Goal: Check status: Check status

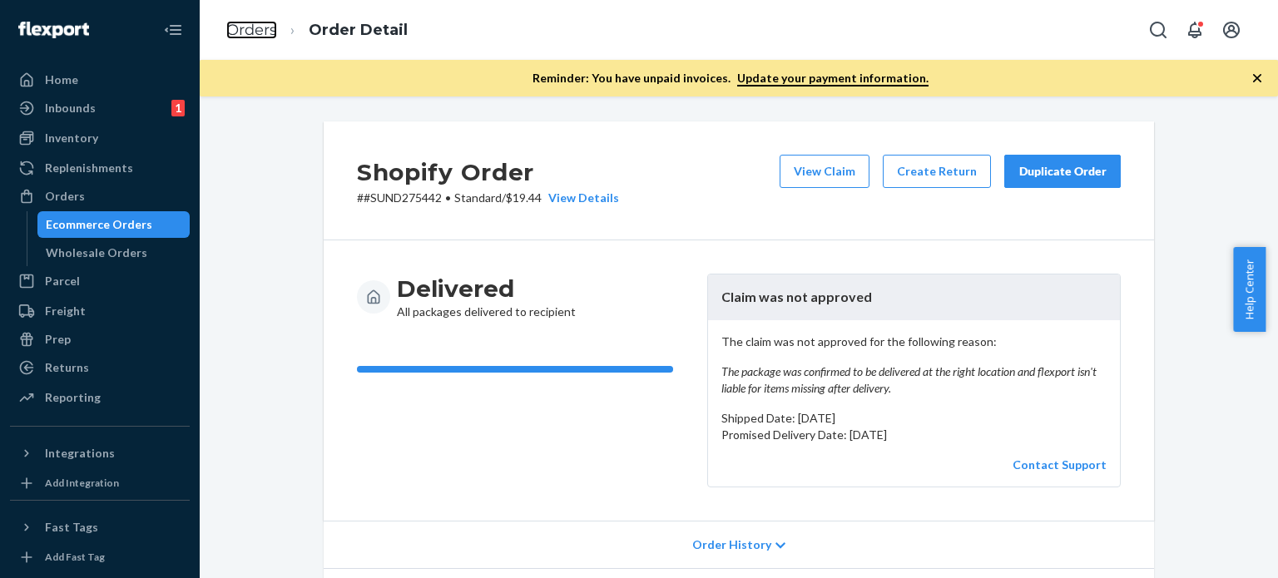
click at [251, 39] on link "Orders" at bounding box center [251, 30] width 51 height 18
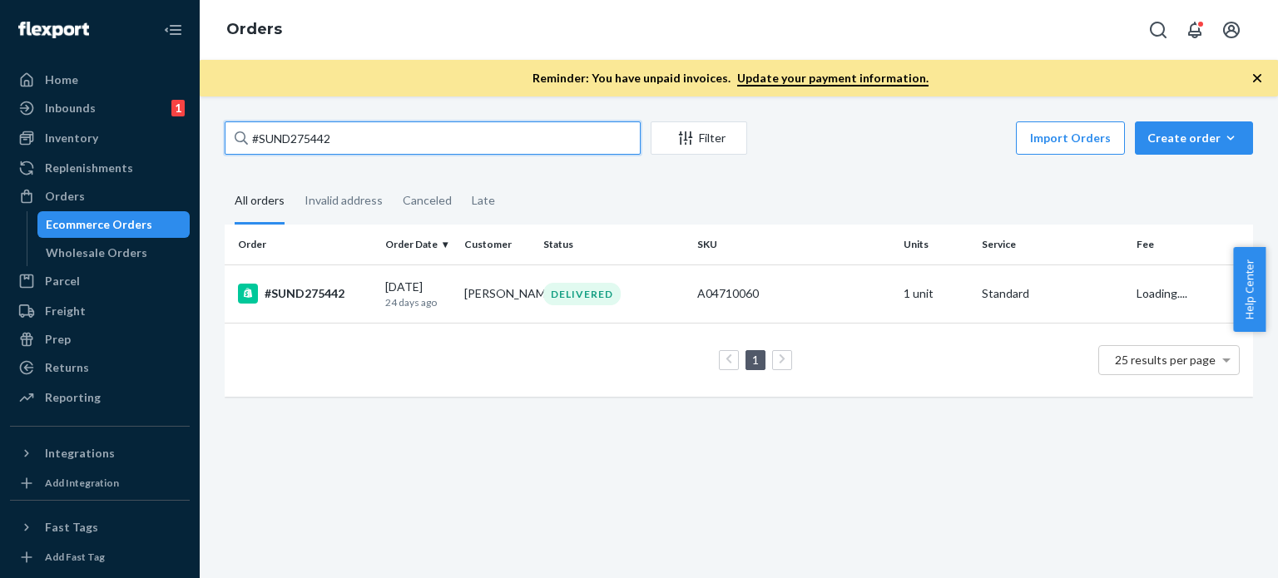
drag, startPoint x: 354, startPoint y: 141, endPoint x: 305, endPoint y: 156, distance: 50.5
click at [156, 124] on div "Home Inbounds 1 Shipping Plans Problems 1 Inventory Products Replenishments Ord…" at bounding box center [639, 289] width 1278 height 578
paste input "8763 Complete"
type input "#SUND278763"
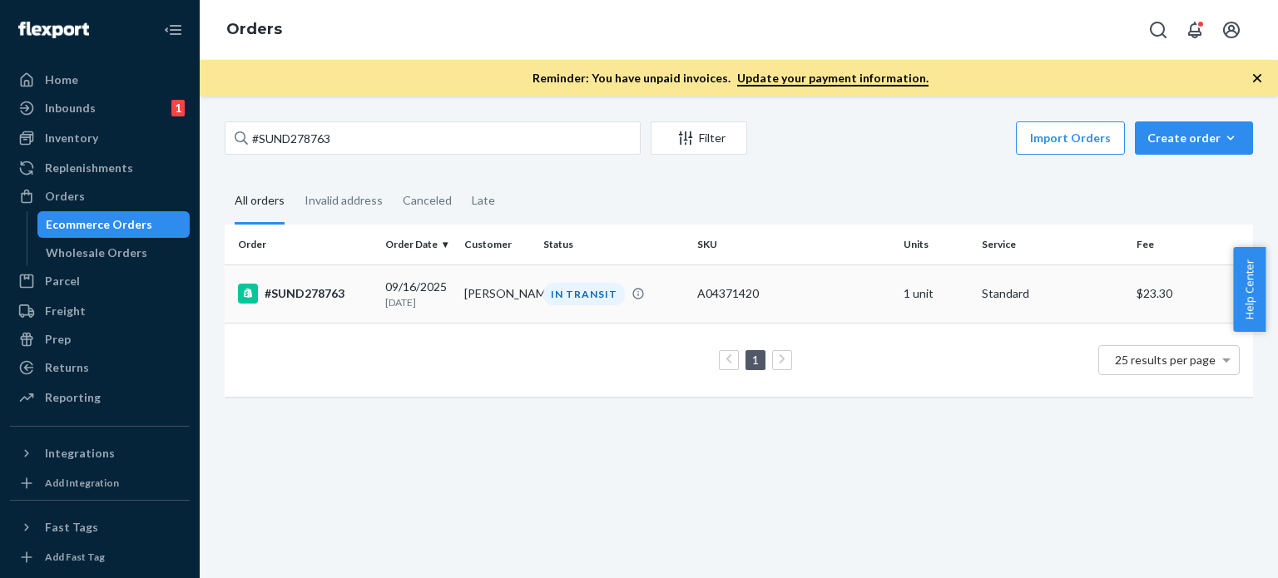
click at [506, 307] on td "[PERSON_NAME]" at bounding box center [497, 294] width 79 height 58
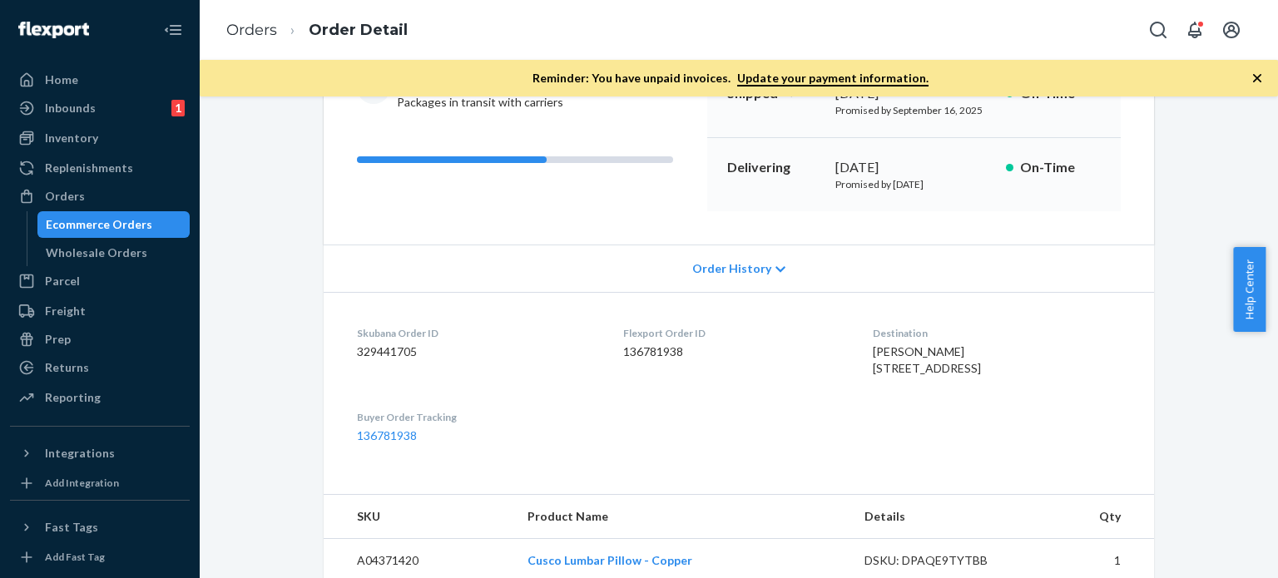
scroll to position [416, 0]
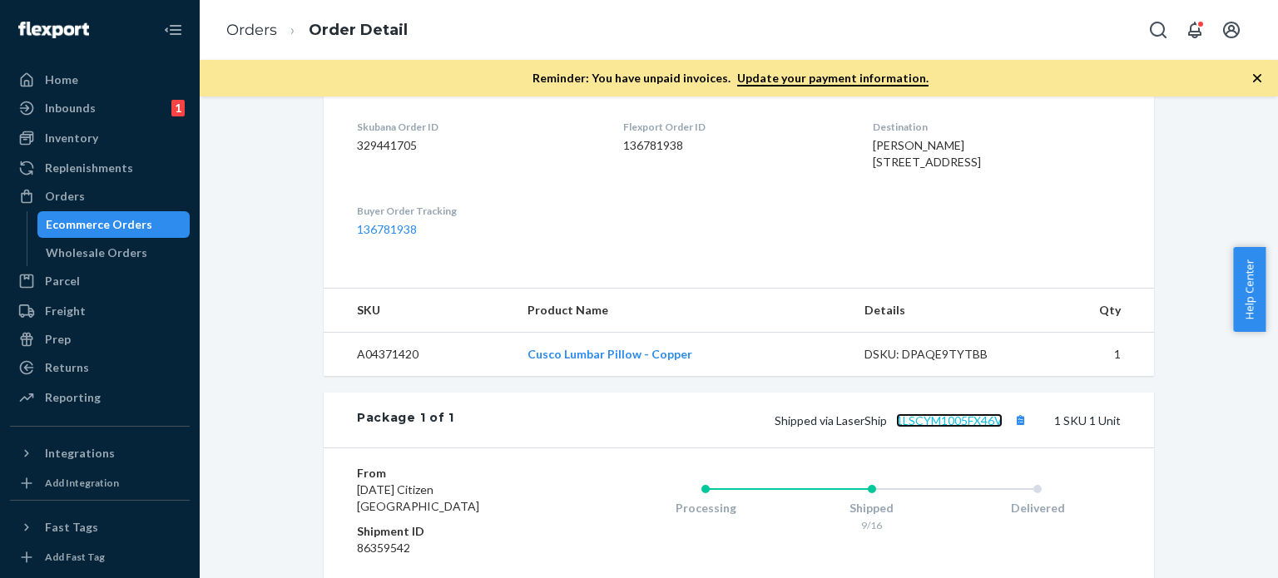
click at [942, 428] on link "1LSCYM1005FX46V" at bounding box center [949, 420] width 106 height 14
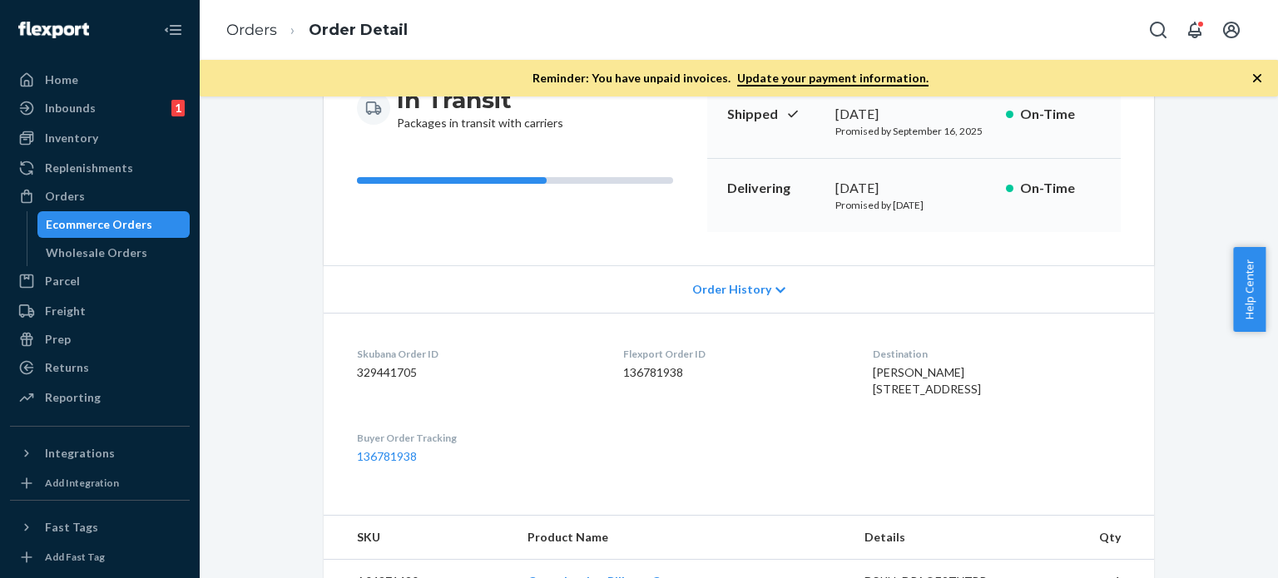
scroll to position [0, 0]
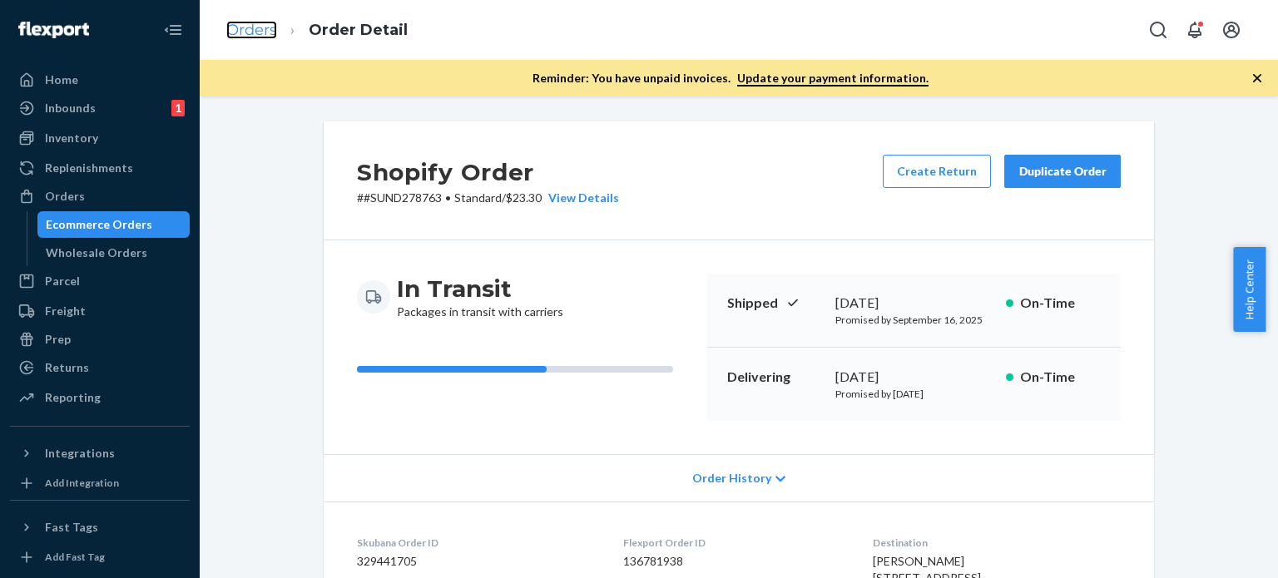
click at [251, 27] on link "Orders" at bounding box center [251, 30] width 51 height 18
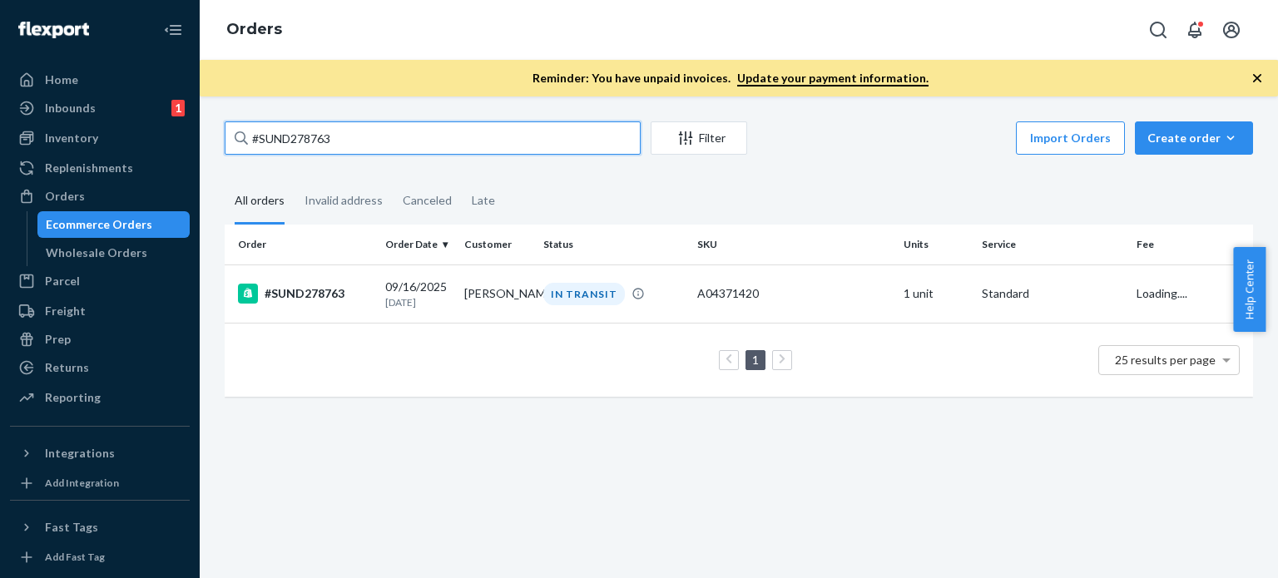
click at [336, 131] on input "#SUND278763" at bounding box center [433, 137] width 416 height 33
drag, startPoint x: 270, startPoint y: 139, endPoint x: 240, endPoint y: 137, distance: 30.0
click at [234, 137] on div "#SUND278763" at bounding box center [433, 137] width 416 height 33
paste input "90"
type input "#SUND279063"
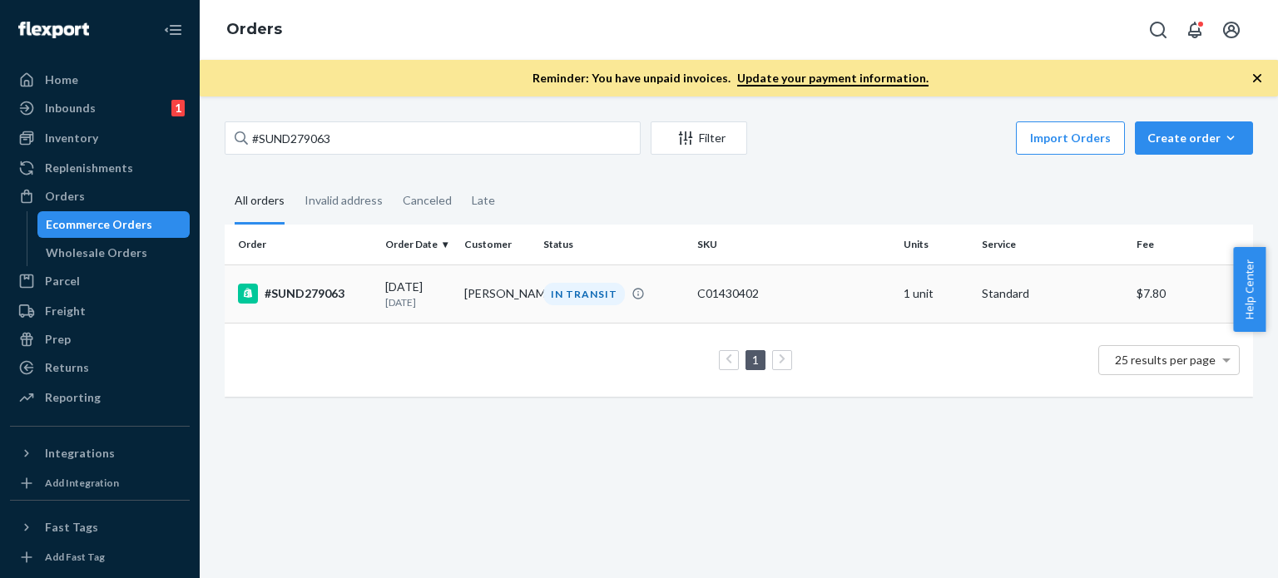
click at [449, 302] on td "[DATE] [DATE]" at bounding box center [417, 294] width 79 height 58
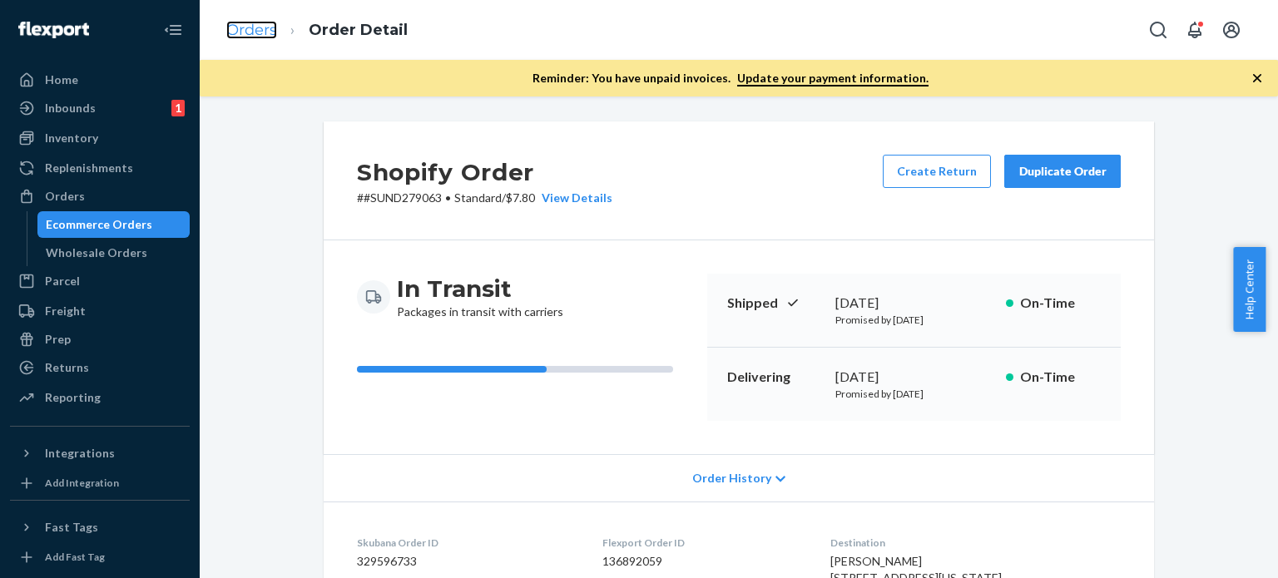
click at [264, 39] on link "Orders" at bounding box center [251, 30] width 51 height 18
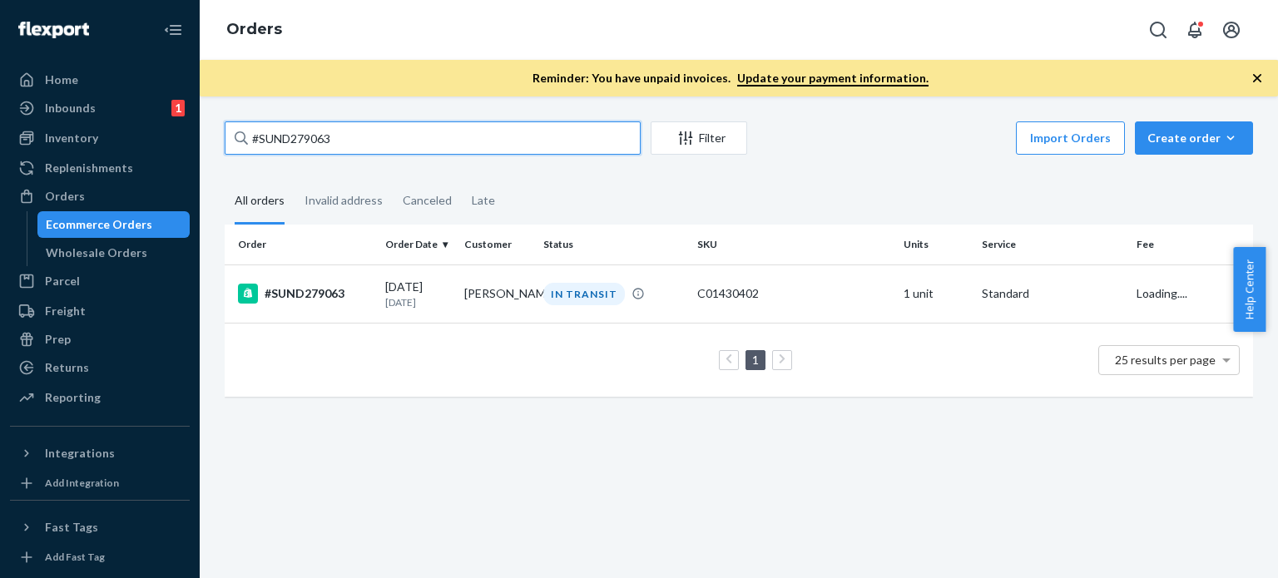
drag, startPoint x: 306, startPoint y: 144, endPoint x: 292, endPoint y: 144, distance: 14.1
click at [236, 142] on div "#SUND279063" at bounding box center [433, 137] width 416 height 33
paste input "52 Complete"
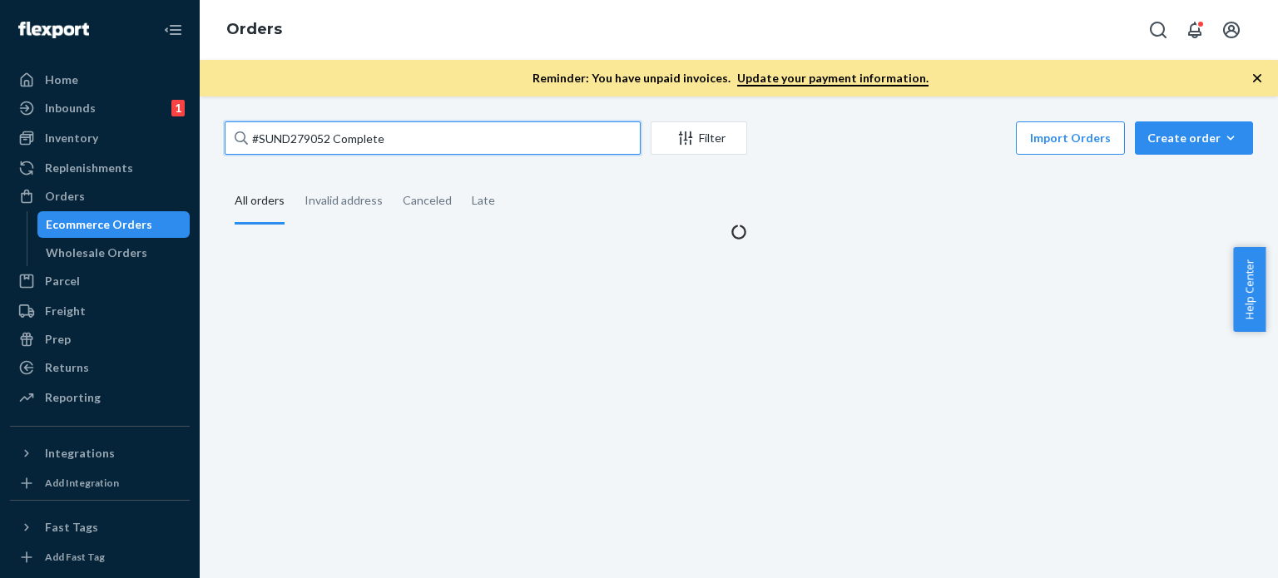
drag, startPoint x: 329, startPoint y: 139, endPoint x: 505, endPoint y: 139, distance: 175.5
click at [499, 140] on input "#SUND279052 Complete" at bounding box center [433, 137] width 416 height 33
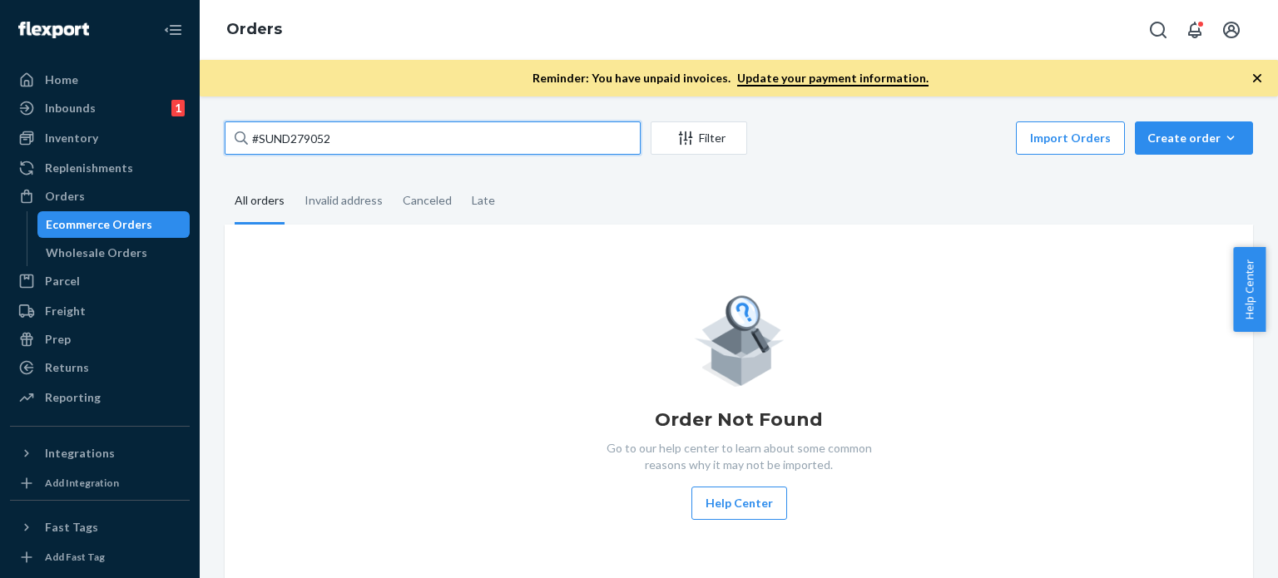
type input "#SUND279052"
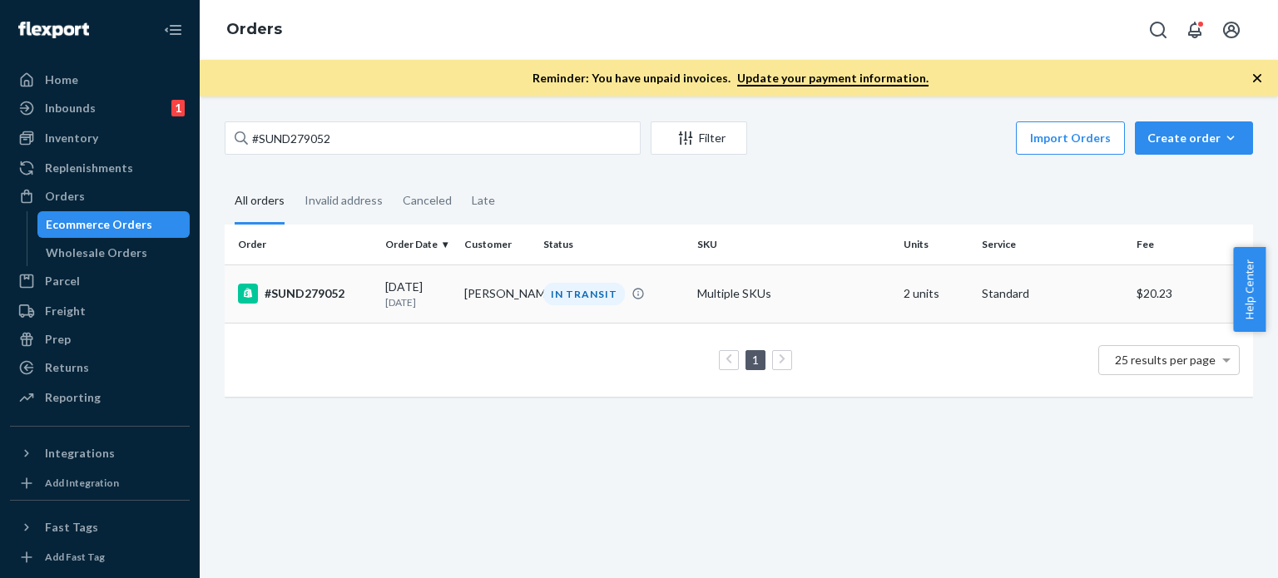
click at [434, 281] on div "09/18/2025 3 days ago" at bounding box center [418, 294] width 66 height 31
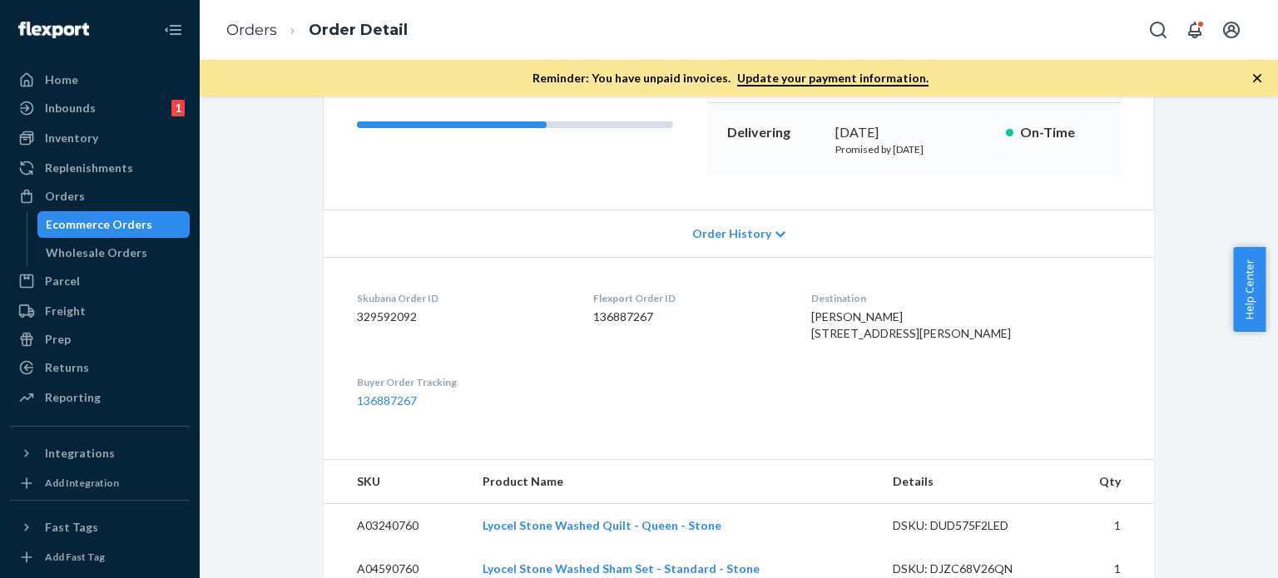
scroll to position [724, 0]
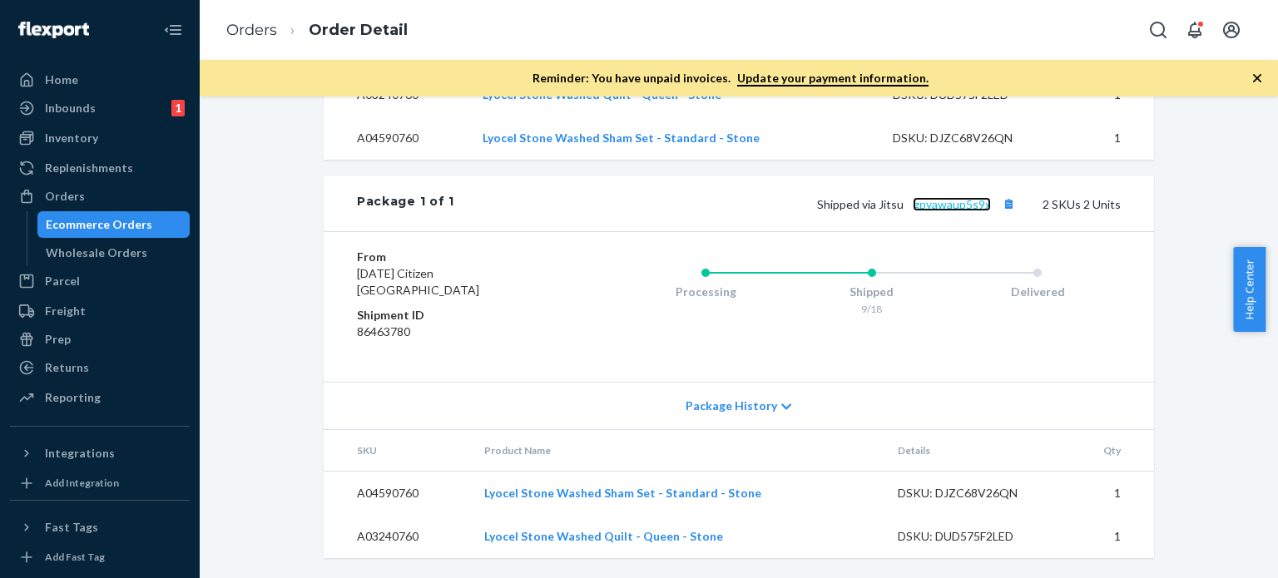
click at [947, 205] on link "gpyawaup5s9x" at bounding box center [952, 204] width 78 height 14
